Goal: Information Seeking & Learning: Learn about a topic

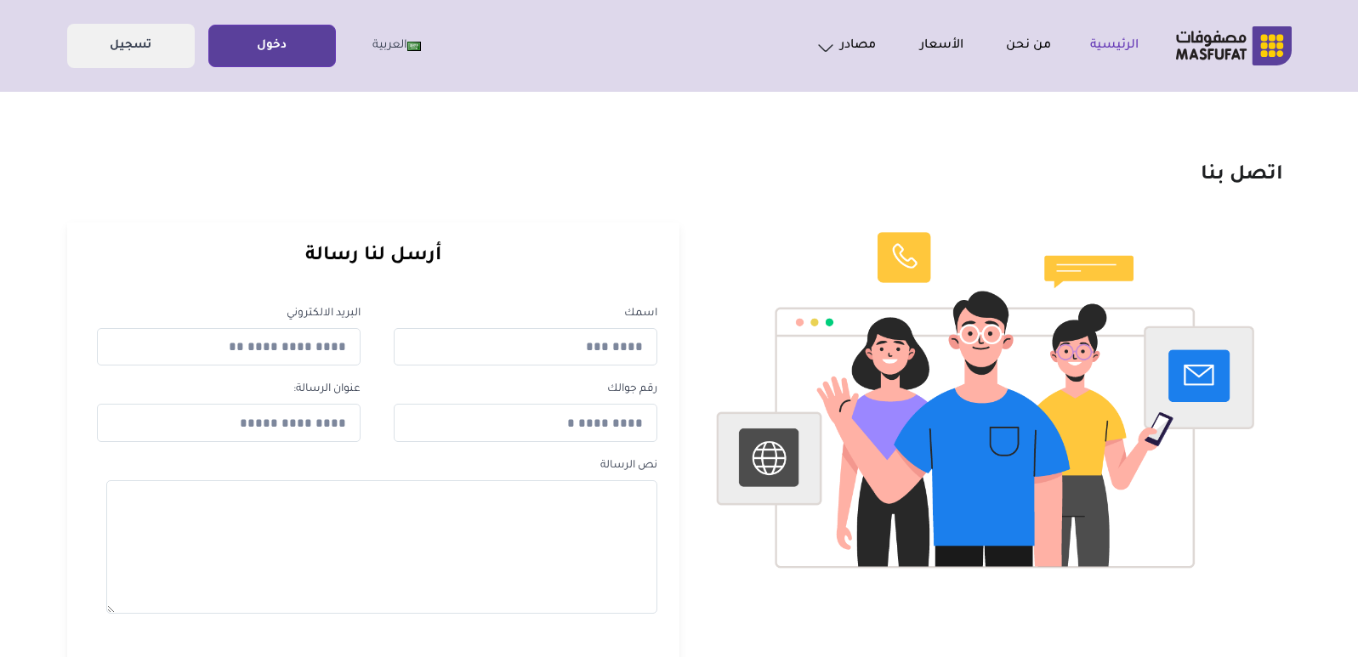
click at [1107, 40] on link "الرئيسية" at bounding box center [1095, 46] width 88 height 20
click at [930, 54] on link "الأسعار" at bounding box center [920, 46] width 88 height 20
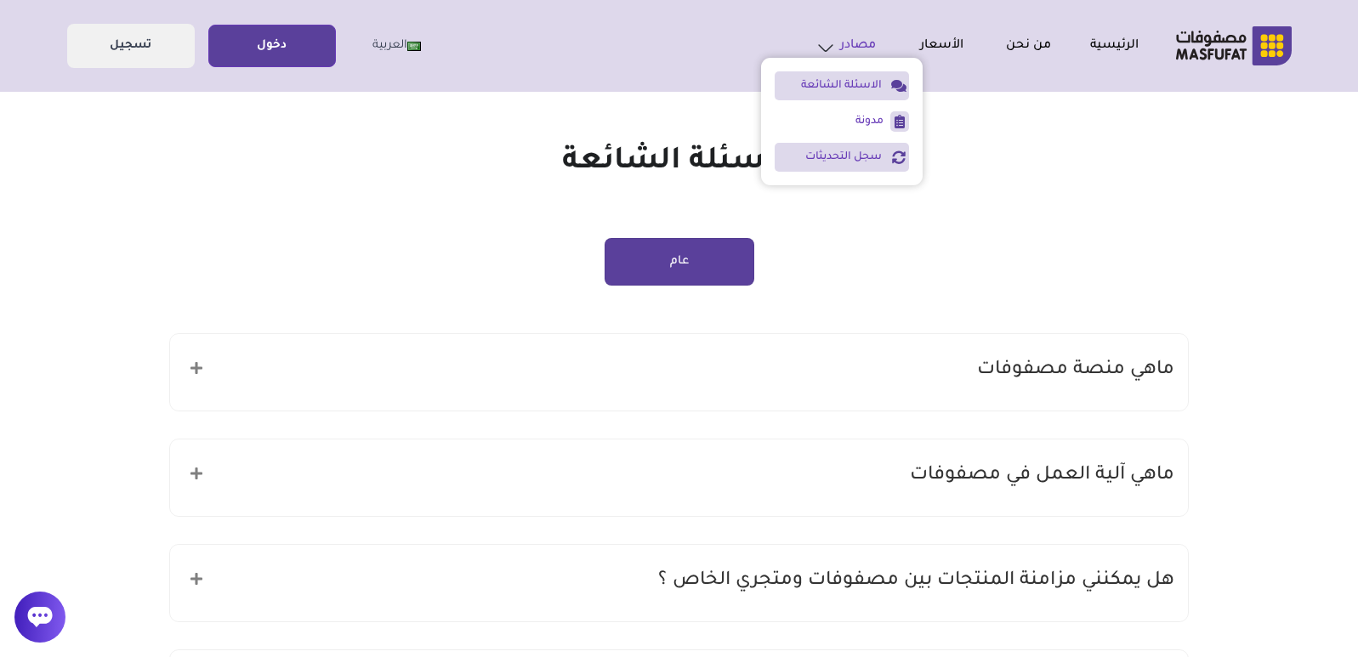
click at [837, 166] on li "سجل التحديثات" at bounding box center [842, 157] width 134 height 29
click at [1098, 172] on h1 "الأسئلة الشائعة" at bounding box center [679, 163] width 1020 height 54
click at [1091, 388] on div "ماهي منصة مصفوفات" at bounding box center [679, 372] width 1018 height 77
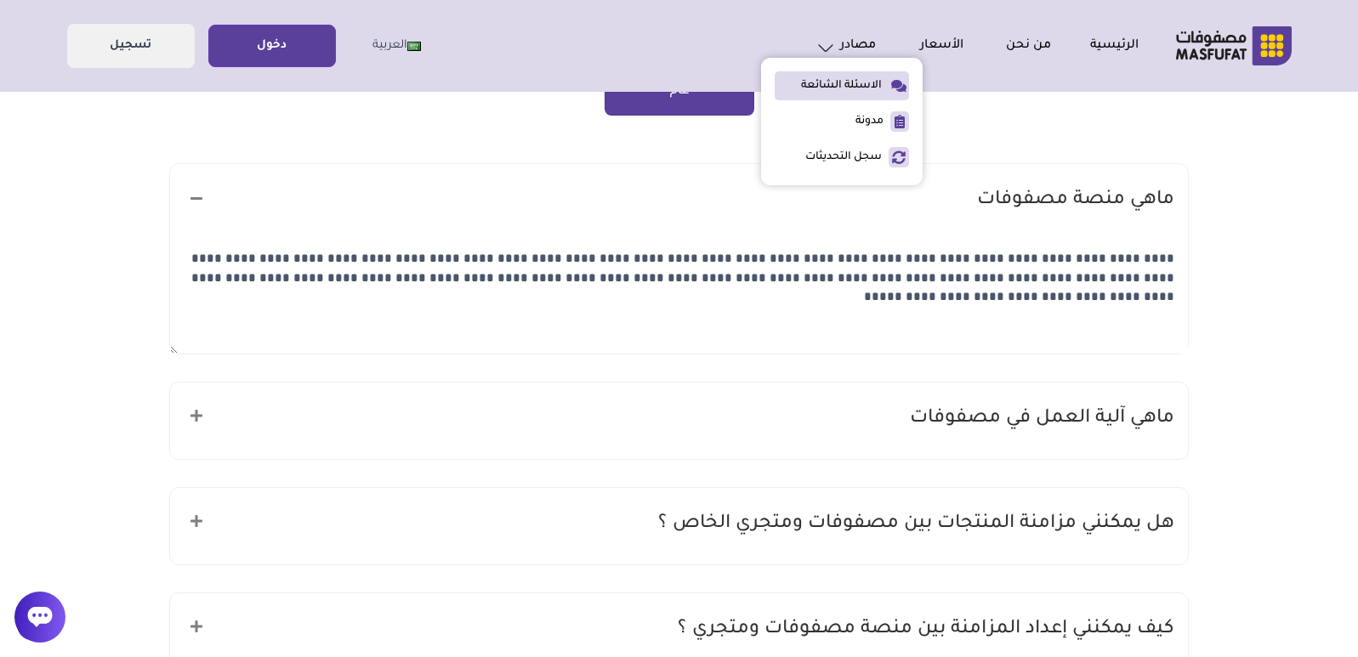
click at [1069, 416] on h5 "ماهي آلية العمل في مصفوفات" at bounding box center [1042, 419] width 264 height 32
